Goal: Information Seeking & Learning: Learn about a topic

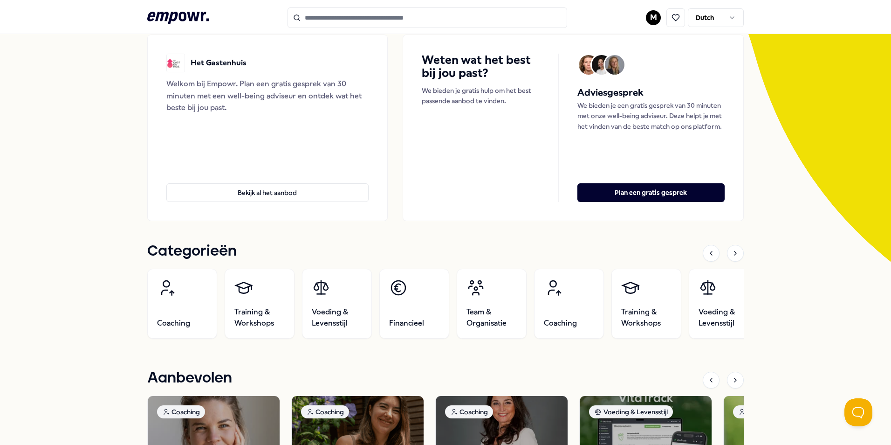
scroll to position [93, 0]
click at [732, 378] on icon at bounding box center [735, 379] width 7 height 7
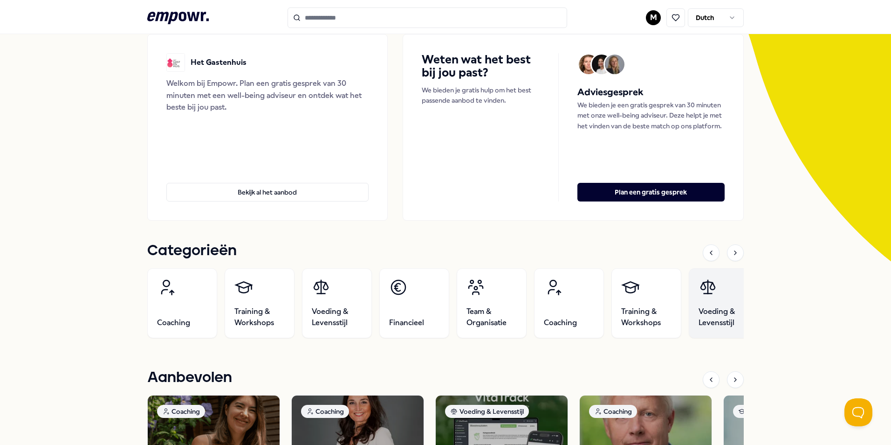
click at [722, 311] on span "Voeding & Levensstijl" at bounding box center [724, 317] width 50 height 22
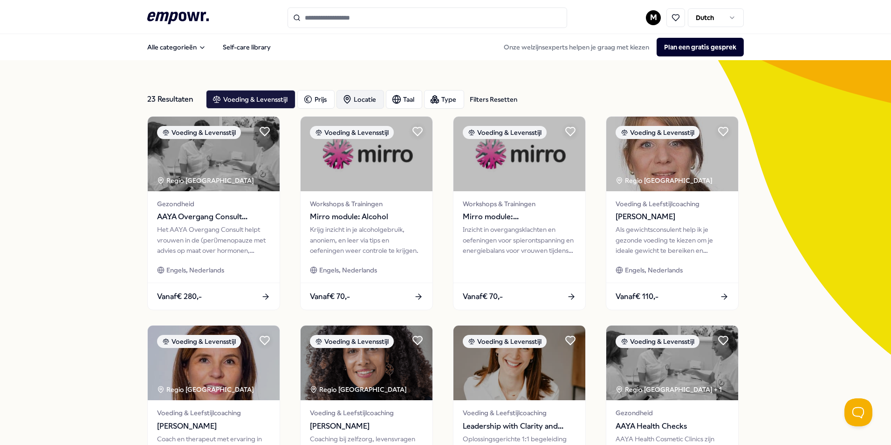
click at [351, 97] on div "Locatie" at bounding box center [361, 99] width 48 height 19
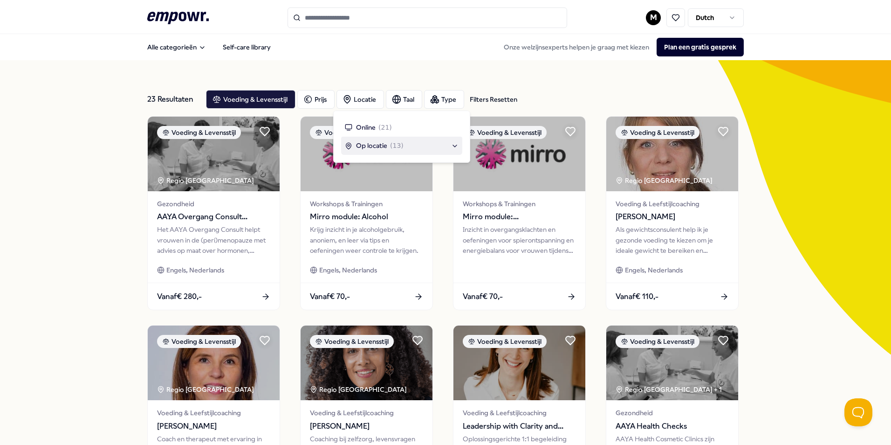
click at [449, 147] on div "Op locatie ( 13 )" at bounding box center [402, 145] width 114 height 10
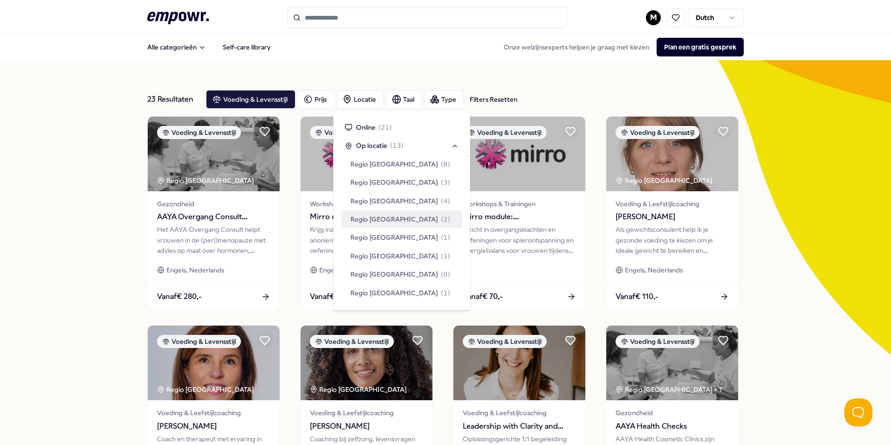
click at [441, 215] on span "( 2 )" at bounding box center [445, 219] width 9 height 10
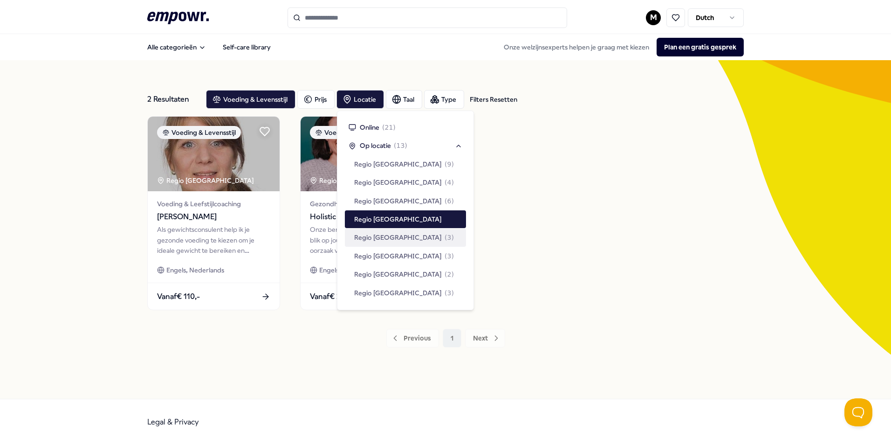
click at [646, 275] on div "Voeding & Levensstijl Regio Zuid NL Voeding & Leefstijlcoaching [PERSON_NAME] A…" at bounding box center [445, 213] width 597 height 194
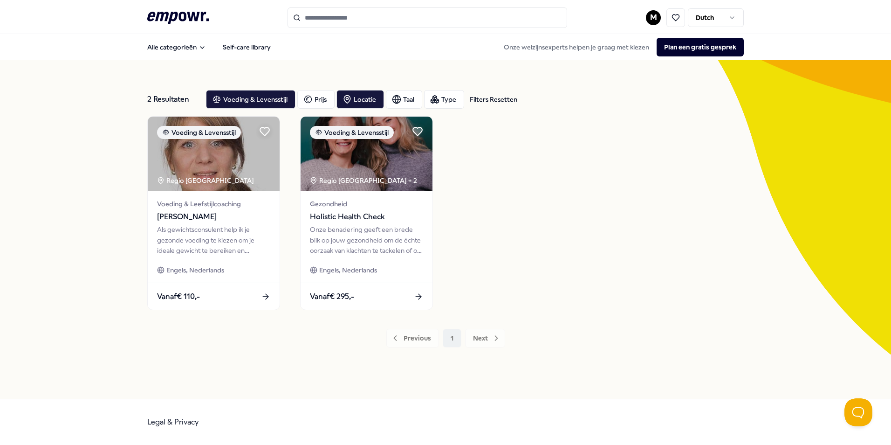
click at [413, 342] on div "Previous 1 Next" at bounding box center [445, 338] width 597 height 19
click at [405, 331] on div "Previous 1 Next" at bounding box center [445, 338] width 597 height 19
click at [406, 347] on div "Previous 1 Next" at bounding box center [445, 338] width 597 height 19
click at [497, 96] on div "Filters Resetten" at bounding box center [494, 99] width 48 height 10
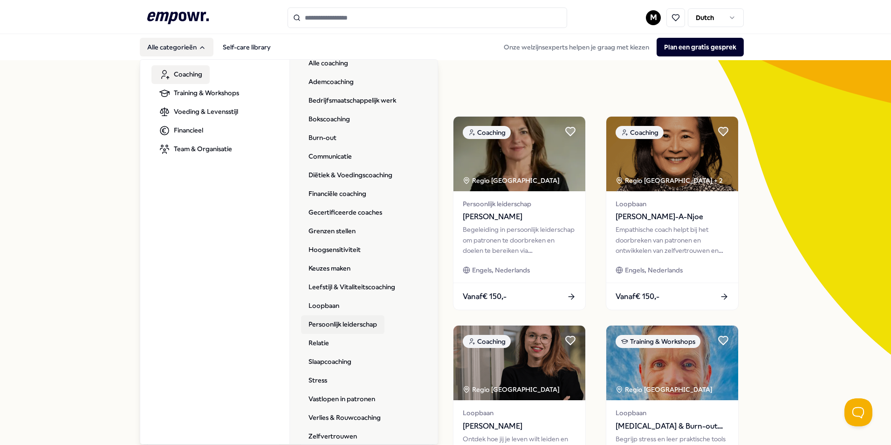
scroll to position [41, 0]
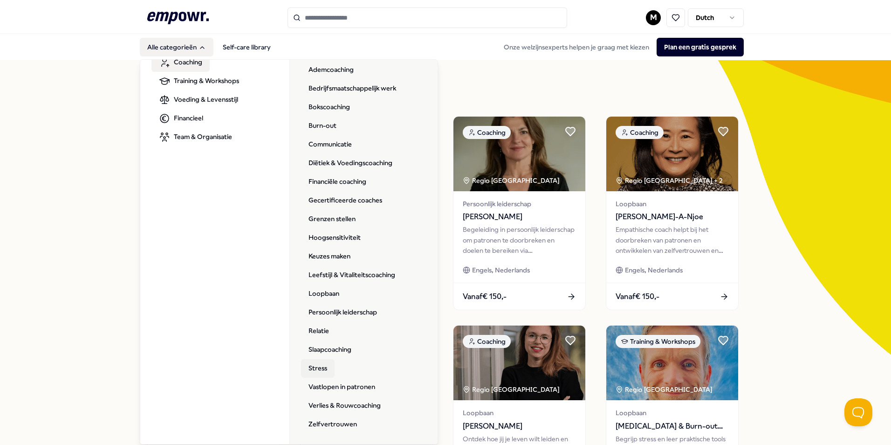
click at [319, 368] on link "Stress" at bounding box center [318, 368] width 34 height 19
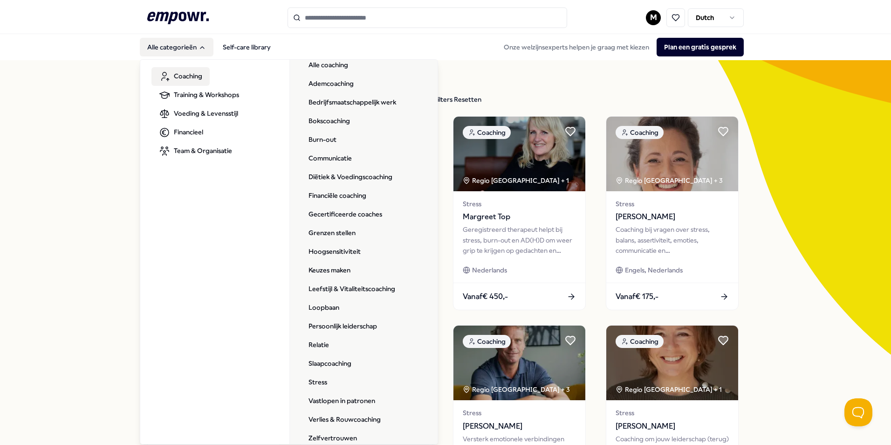
scroll to position [41, 0]
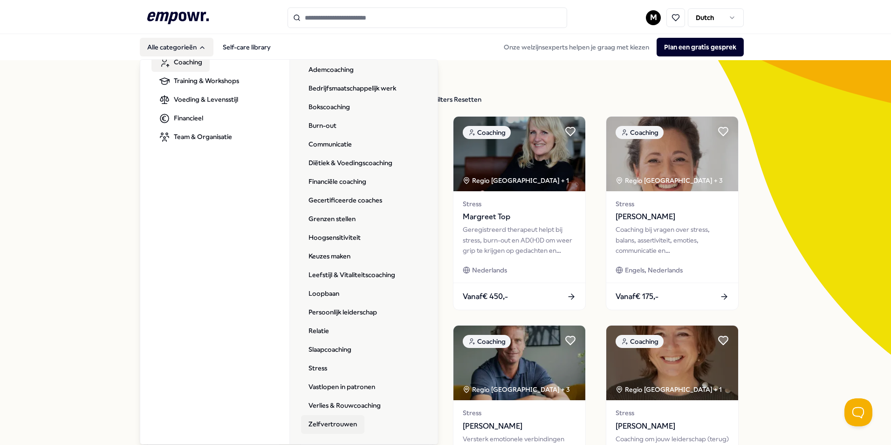
click at [337, 422] on link "Zelfvertrouwen" at bounding box center [332, 424] width 63 height 19
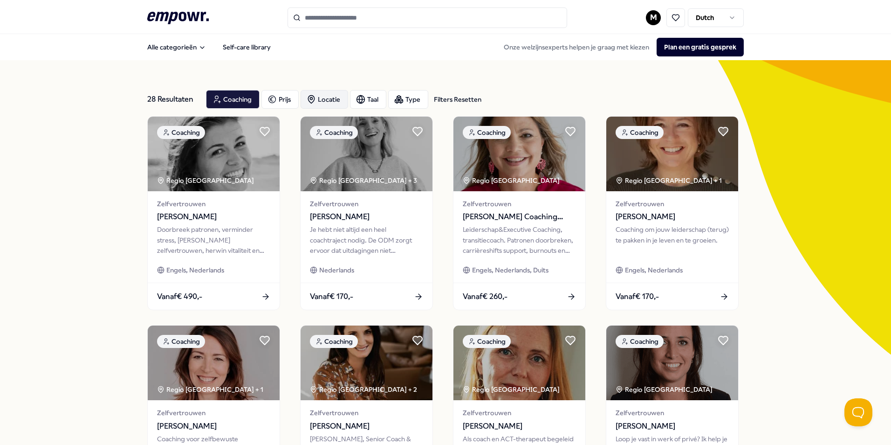
click at [320, 99] on div "Locatie" at bounding box center [325, 99] width 48 height 19
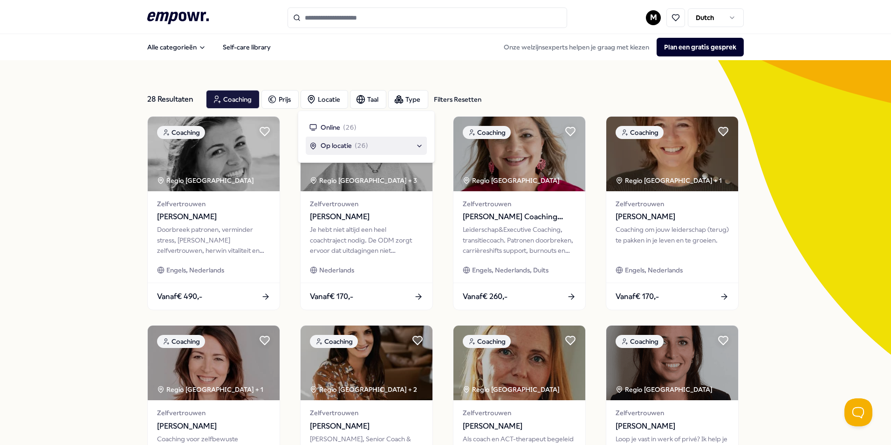
click at [413, 145] on div "Op locatie ( 26 )" at bounding box center [366, 145] width 114 height 10
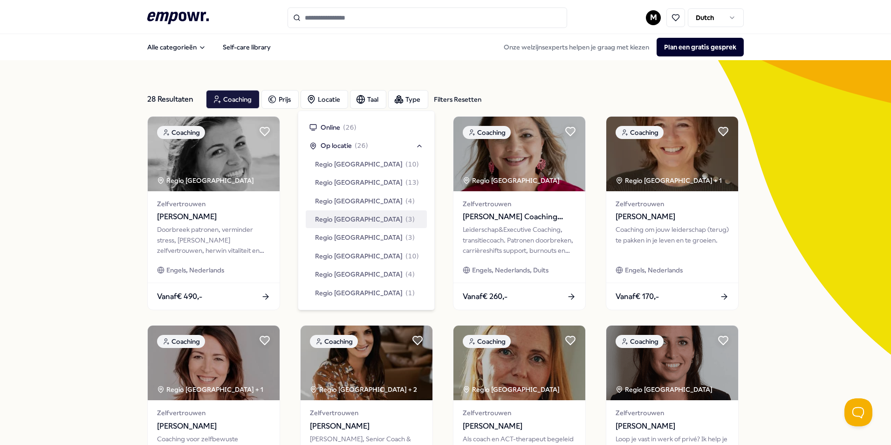
click at [406, 220] on span "( 3 )" at bounding box center [410, 219] width 9 height 10
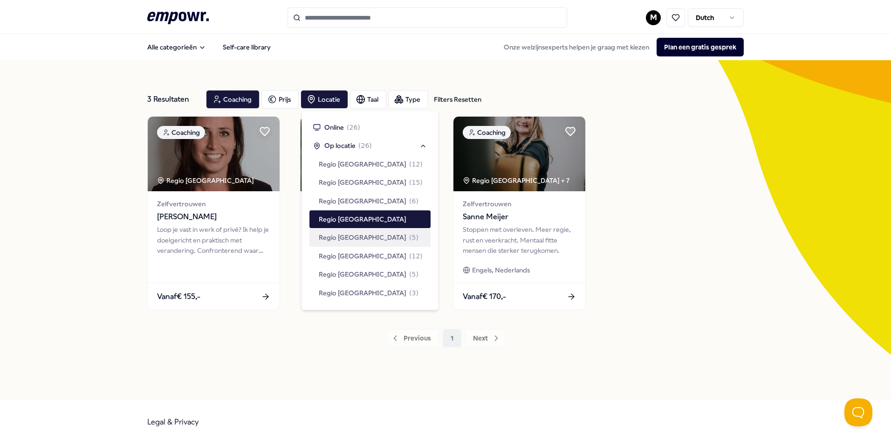
click at [606, 294] on div "Coaching Regio Zuid NL Zelfvertrouwen [PERSON_NAME] Loop je vast in werk of pri…" at bounding box center [445, 213] width 597 height 194
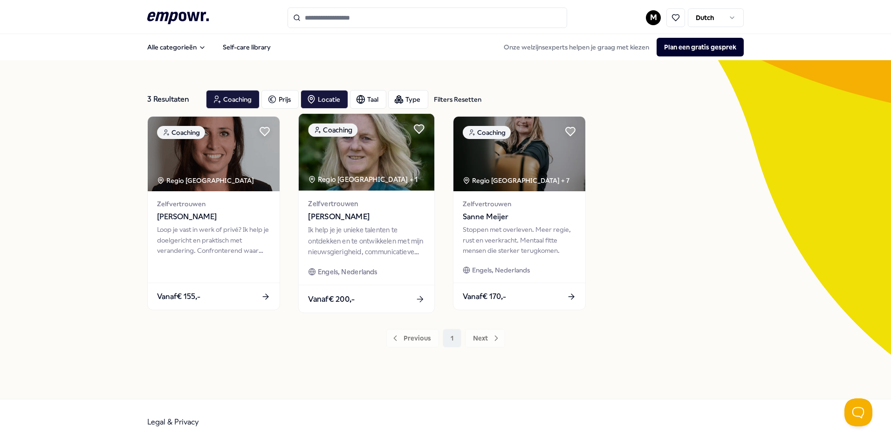
click at [373, 243] on div "Ik help je je unieke talenten te ontdekken en te ontwikkelen met mijn nieuwsgie…" at bounding box center [366, 241] width 117 height 32
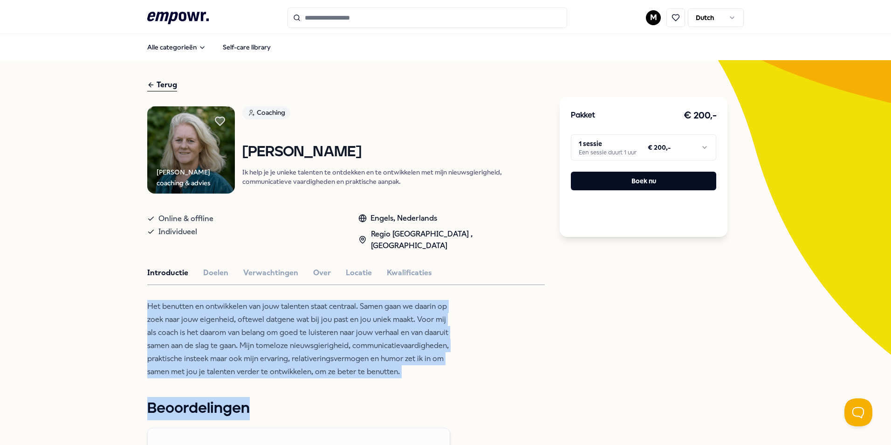
drag, startPoint x: 142, startPoint y: 291, endPoint x: 430, endPoint y: 374, distance: 299.2
click at [367, 318] on p "Het benutten en ontwikkelen van jouw talenten staat centraal. Samen gaan we daa…" at bounding box center [298, 339] width 303 height 78
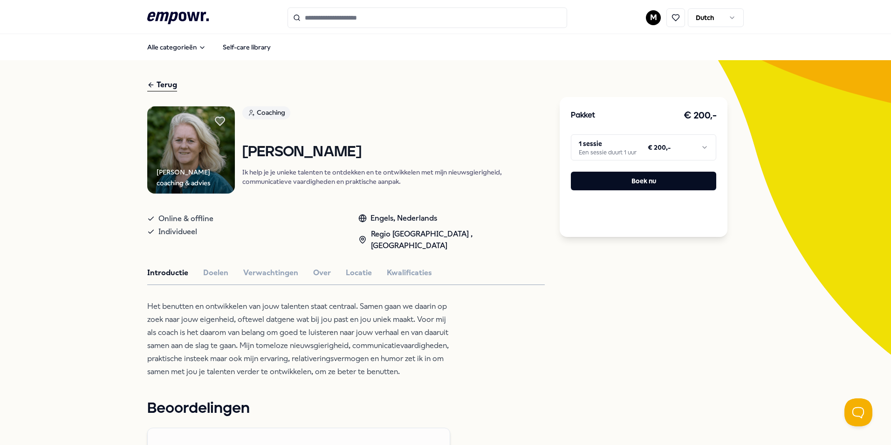
click at [393, 322] on p "Het benutten en ontwikkelen van jouw talenten staat centraal. Samen gaan we daa…" at bounding box center [298, 339] width 303 height 78
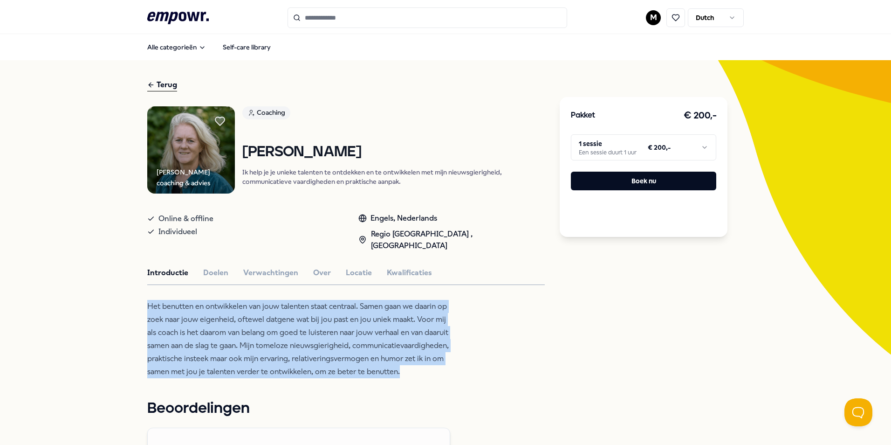
drag, startPoint x: 393, startPoint y: 322, endPoint x: 135, endPoint y: 287, distance: 260.6
drag, startPoint x: 135, startPoint y: 287, endPoint x: 260, endPoint y: 311, distance: 127.3
click at [260, 311] on p "Het benutten en ontwikkelen van jouw talenten staat centraal. Samen gaan we daa…" at bounding box center [298, 339] width 303 height 78
drag, startPoint x: 419, startPoint y: 364, endPoint x: 152, endPoint y: 289, distance: 276.4
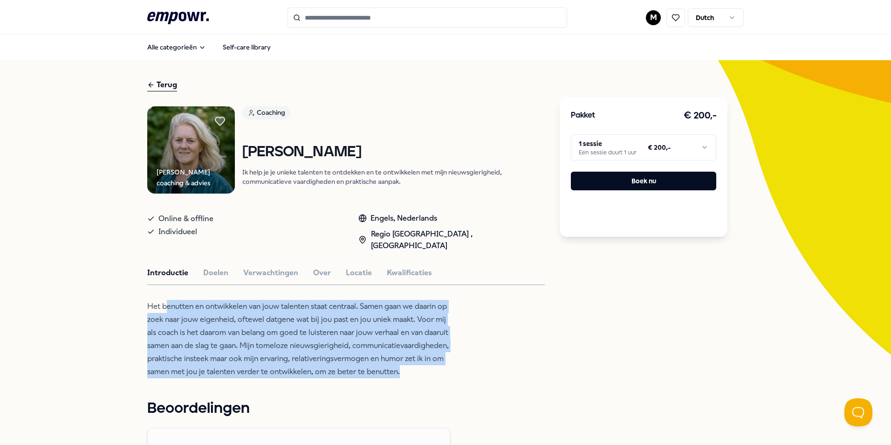
click at [152, 300] on p "Het benutten en ontwikkelen van jouw talenten staat centraal. Samen gaan we daa…" at bounding box center [298, 339] width 303 height 78
click at [379, 337] on p "Het benutten en ontwikkelen van jouw talenten staat centraal. Samen gaan we daa…" at bounding box center [298, 339] width 303 height 78
drag, startPoint x: 289, startPoint y: 341, endPoint x: 131, endPoint y: 278, distance: 170.1
click at [398, 332] on p "Het benutten en ontwikkelen van jouw talenten staat centraal. Samen gaan we daa…" at bounding box center [298, 339] width 303 height 78
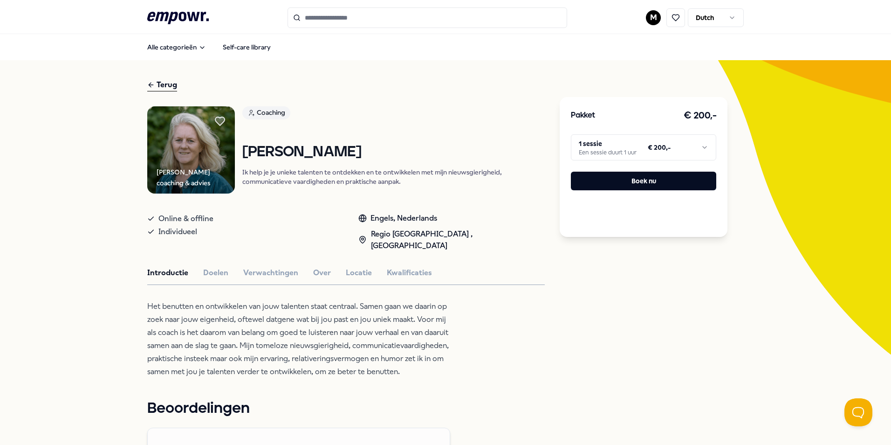
click at [165, 84] on div "Terug" at bounding box center [162, 85] width 30 height 13
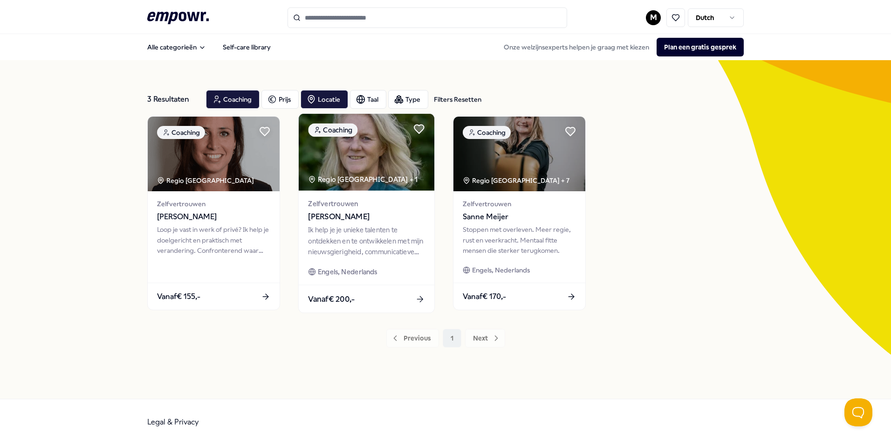
click at [412, 303] on div "Vanaf € 200,-" at bounding box center [367, 299] width 136 height 28
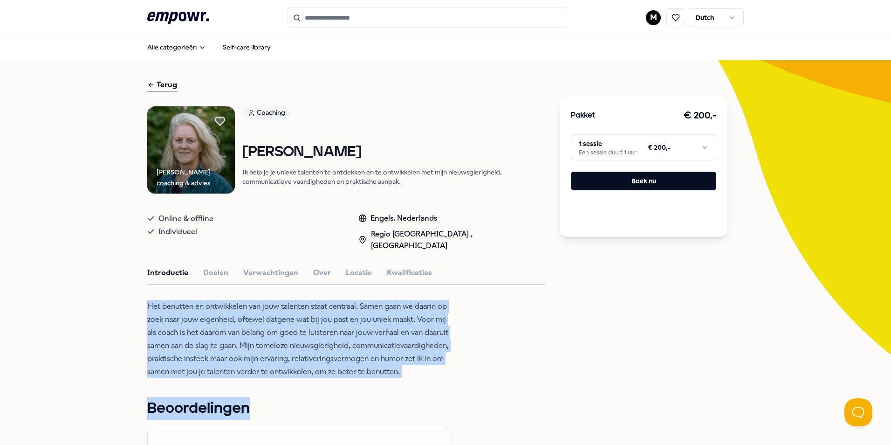
drag, startPoint x: 402, startPoint y: 368, endPoint x: 83, endPoint y: 298, distance: 326.4
drag, startPoint x: 83, startPoint y: 298, endPoint x: 341, endPoint y: 329, distance: 259.6
click at [341, 329] on p "Het benutten en ontwikkelen van jouw talenten staat centraal. Samen gaan we daa…" at bounding box center [298, 339] width 303 height 78
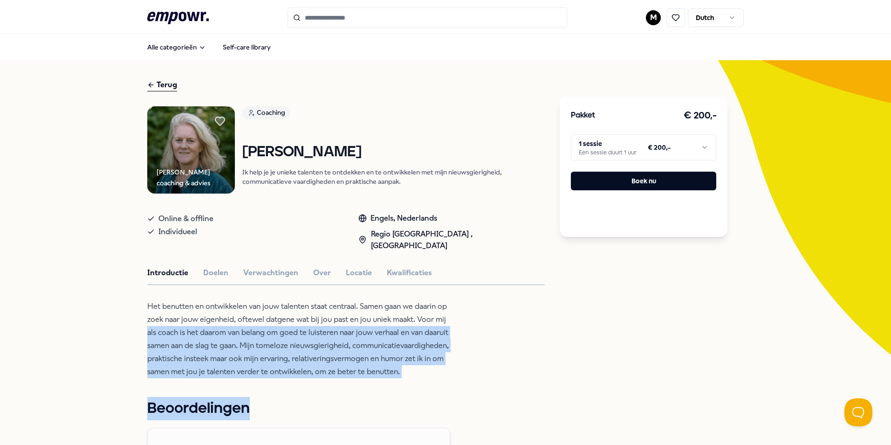
drag, startPoint x: 405, startPoint y: 365, endPoint x: 75, endPoint y: 325, distance: 332.4
drag, startPoint x: 75, startPoint y: 325, endPoint x: 259, endPoint y: 330, distance: 184.6
click at [259, 330] on p "Het benutten en ontwikkelen van jouw talenten staat centraal. Samen gaan we daa…" at bounding box center [298, 339] width 303 height 78
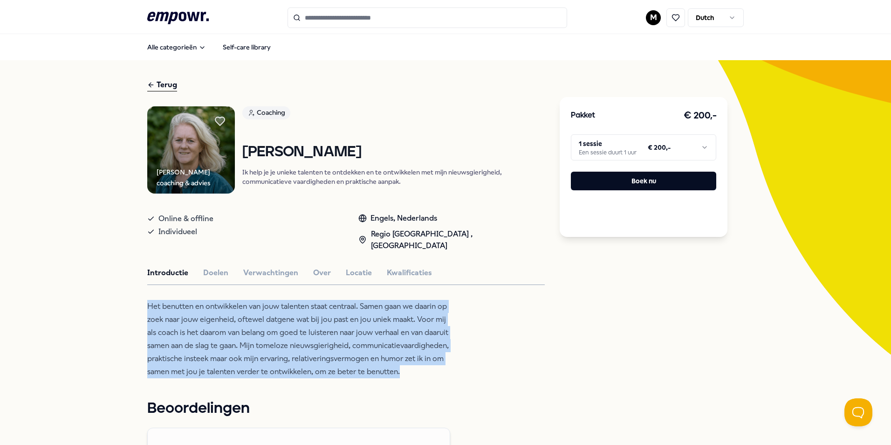
drag, startPoint x: 381, startPoint y: 350, endPoint x: 106, endPoint y: 268, distance: 286.5
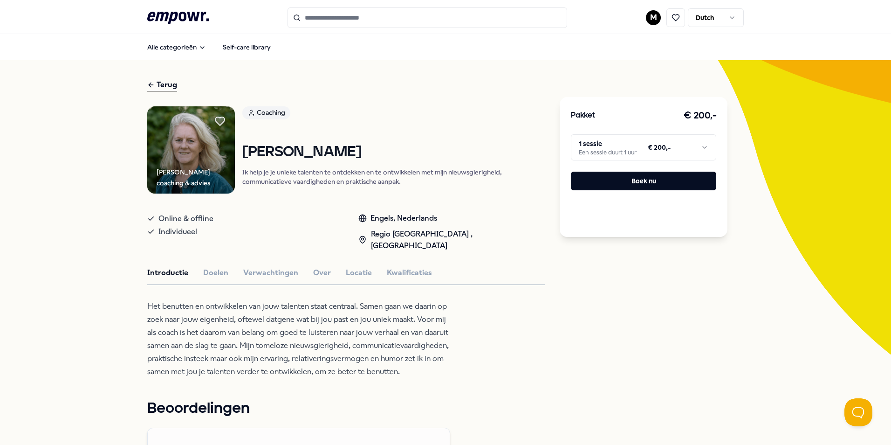
click at [161, 88] on div "Terug" at bounding box center [162, 85] width 30 height 13
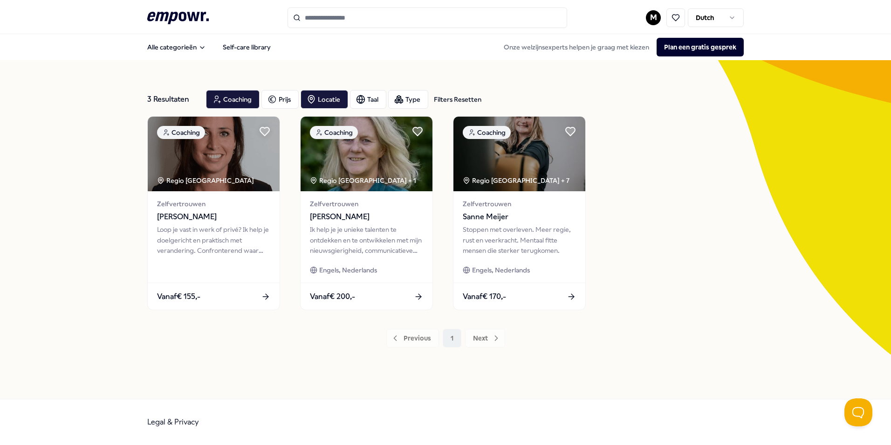
click at [418, 330] on div "Previous 1 Next" at bounding box center [445, 338] width 597 height 19
click at [414, 338] on div "Previous 1 Next" at bounding box center [445, 338] width 597 height 19
click at [164, 97] on div "3 Resultaten Filters Resetten" at bounding box center [172, 99] width 51 height 19
click at [183, 15] on icon ".empowr-logo_svg__cls-1{fill:#03032f}" at bounding box center [178, 17] width 62 height 17
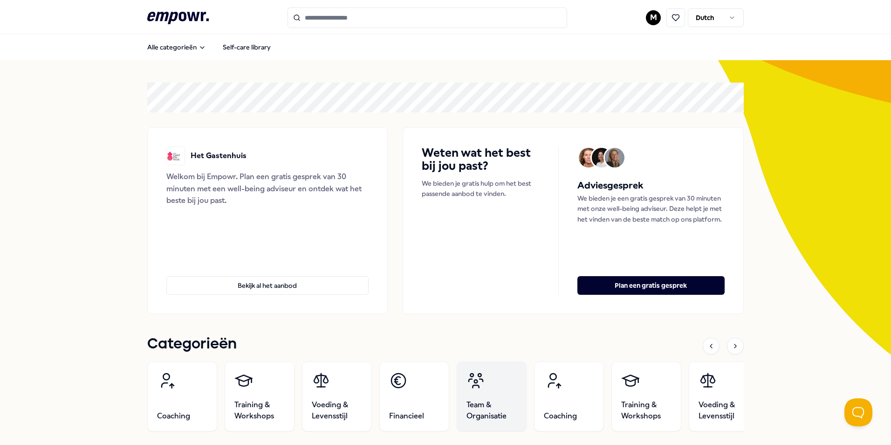
scroll to position [47, 0]
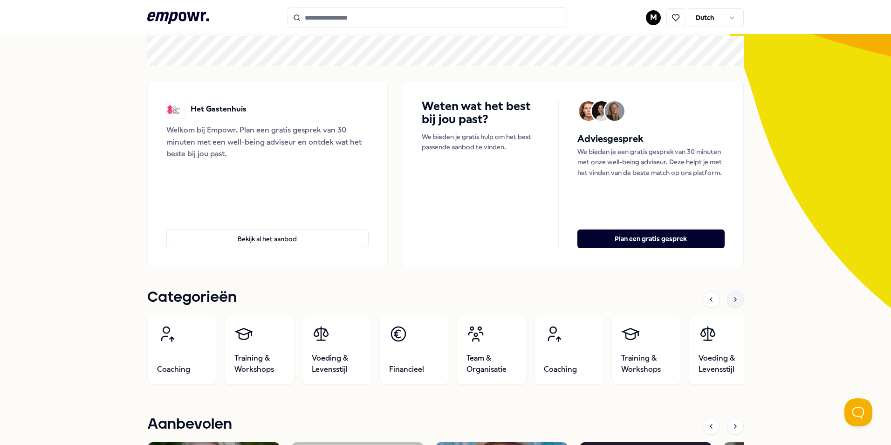
click at [738, 300] on div at bounding box center [735, 299] width 17 height 17
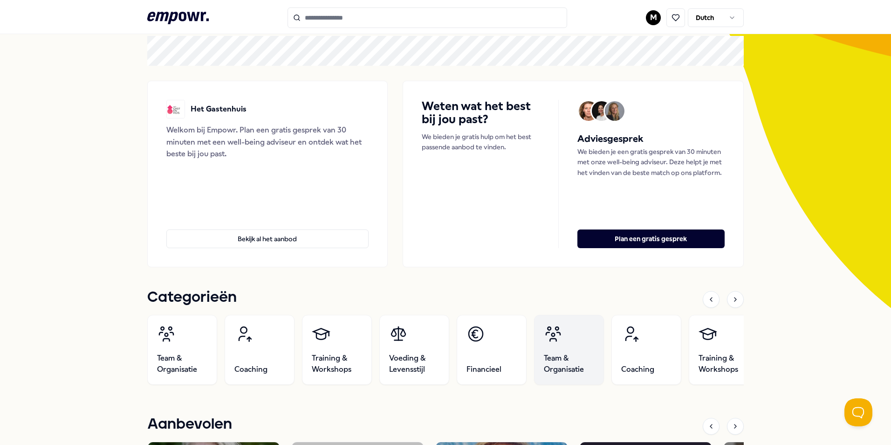
click at [557, 349] on link "Team & Organisatie" at bounding box center [569, 350] width 70 height 70
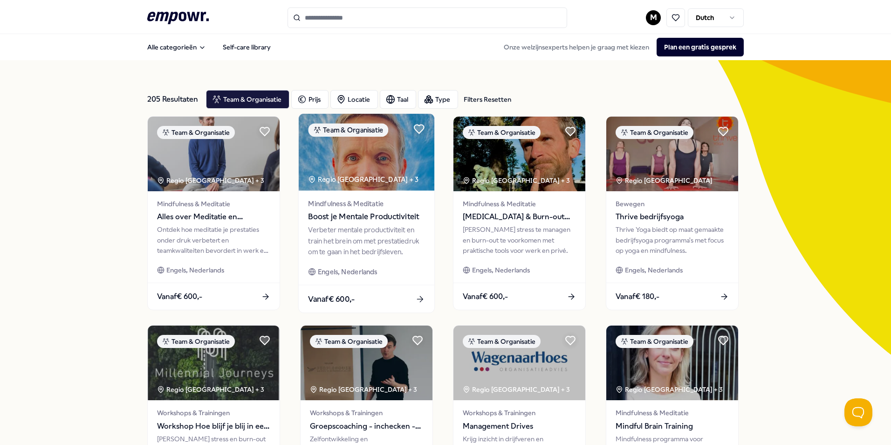
click at [368, 251] on div "Verbeter mentale productiviteit en train het brein om met prestatiedruk om te g…" at bounding box center [366, 241] width 117 height 32
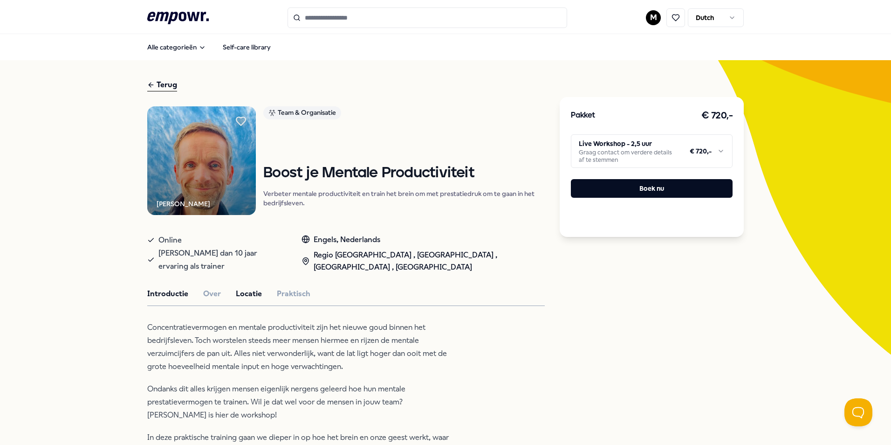
click at [244, 297] on button "Locatie" at bounding box center [249, 294] width 26 height 12
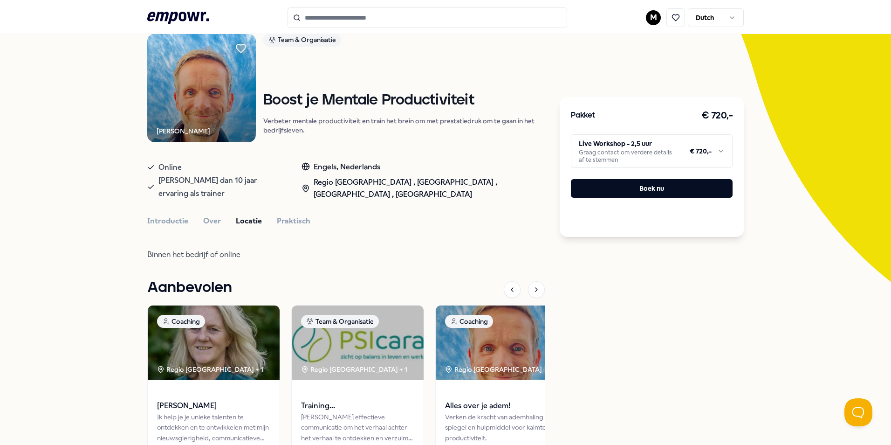
scroll to position [61, 0]
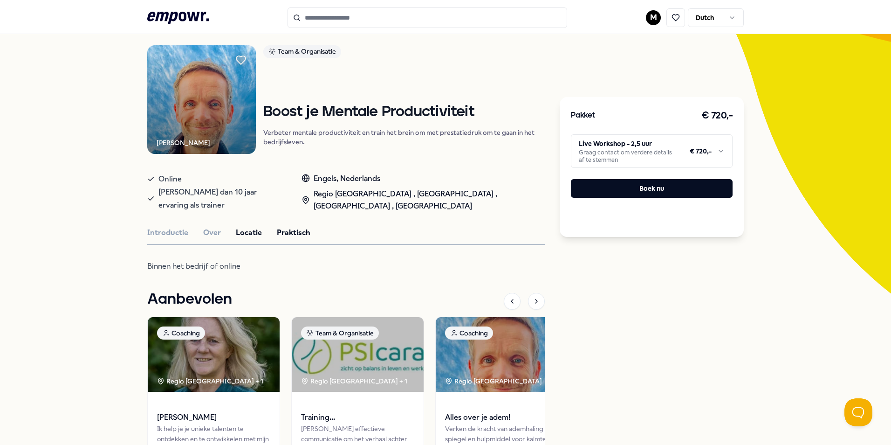
click at [292, 230] on button "Praktisch" at bounding box center [294, 233] width 34 height 12
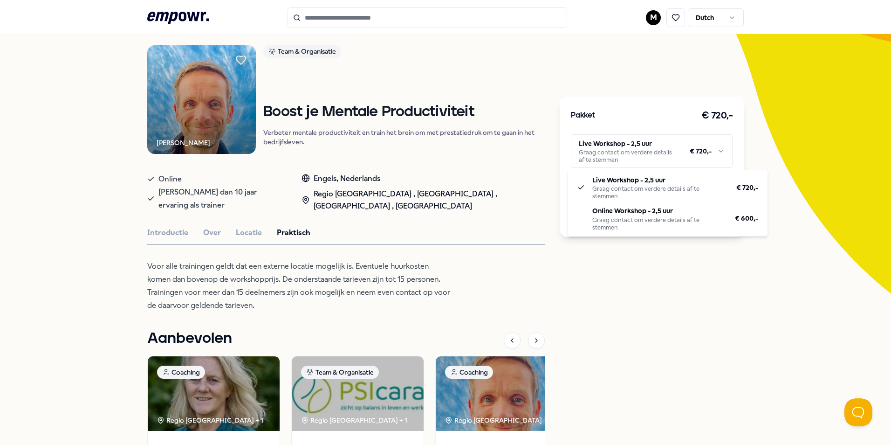
click at [715, 155] on html ".empowr-logo_svg__cls-1{fill:#03032f} M Dutch Alle categorieën Self-care librar…" at bounding box center [445, 222] width 891 height 445
click at [715, 148] on html ".empowr-logo_svg__cls-1{fill:#03032f} M Dutch Alle categorieën Self-care librar…" at bounding box center [445, 222] width 891 height 445
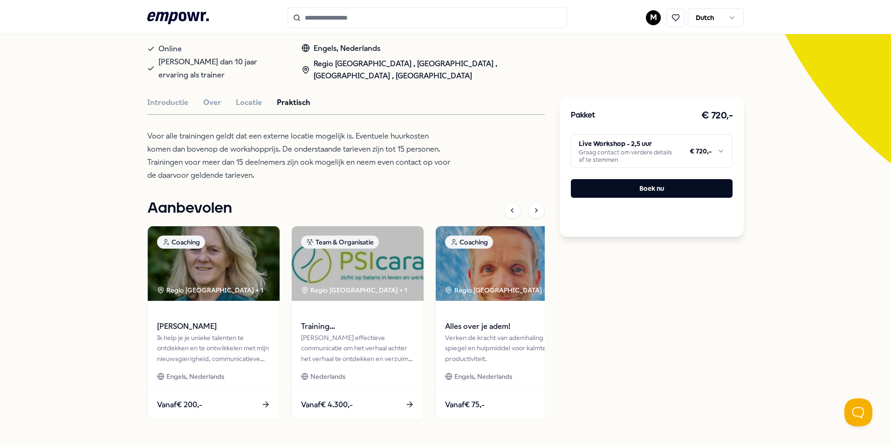
scroll to position [191, 0]
click at [370, 353] on div "[PERSON_NAME] effectieve communicatie om het verhaal achter het verhaal te ontd…" at bounding box center [357, 348] width 117 height 32
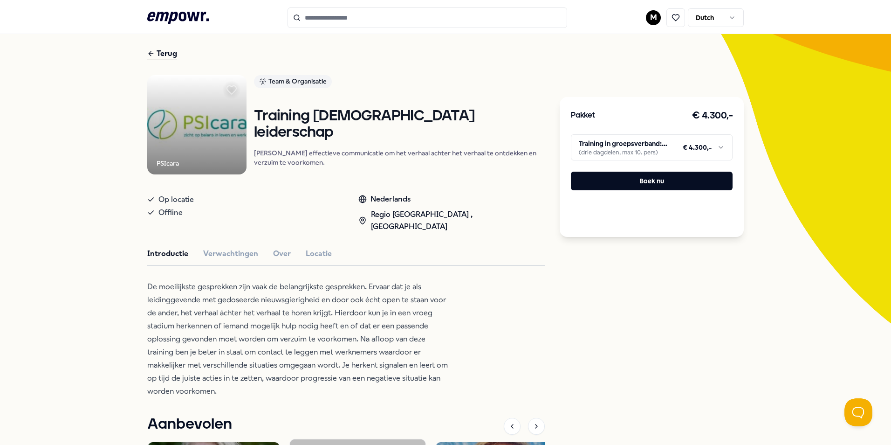
scroll to position [14, 0]
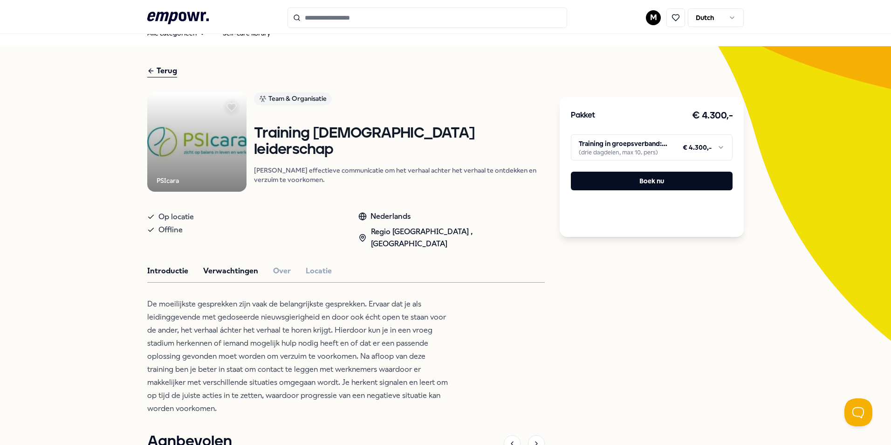
click at [213, 270] on button "Verwachtingen" at bounding box center [230, 271] width 55 height 12
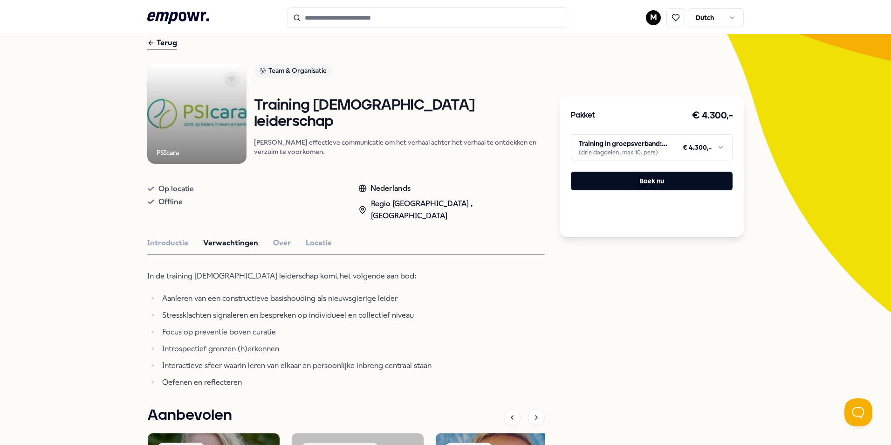
scroll to position [93, 0]
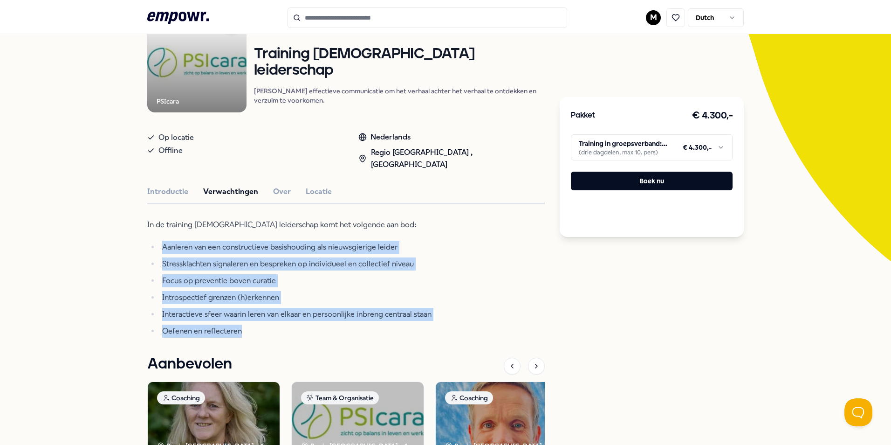
drag, startPoint x: 261, startPoint y: 335, endPoint x: 144, endPoint y: 236, distance: 152.8
click at [147, 236] on div "In de training Nieuwsgierig leiderschap komt het volgende aan bod: [PERSON_NAME…" at bounding box center [298, 277] width 303 height 119
click at [299, 326] on li "Oefenen en reflecteren" at bounding box center [304, 330] width 291 height 13
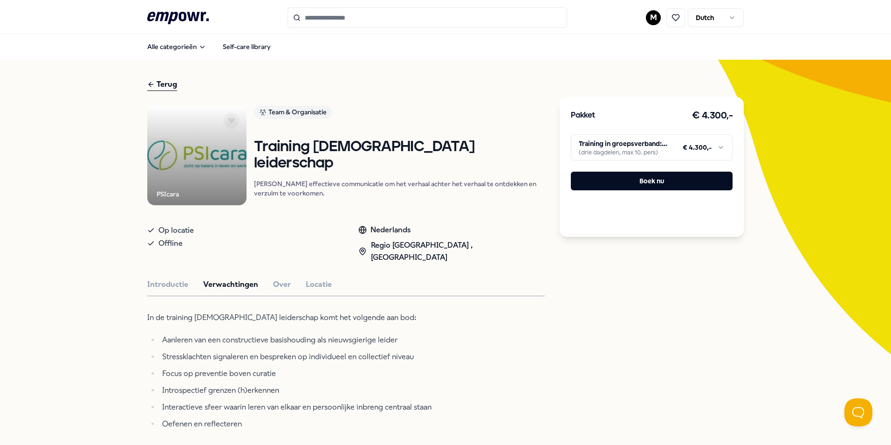
scroll to position [0, 0]
